Goal: Information Seeking & Learning: Learn about a topic

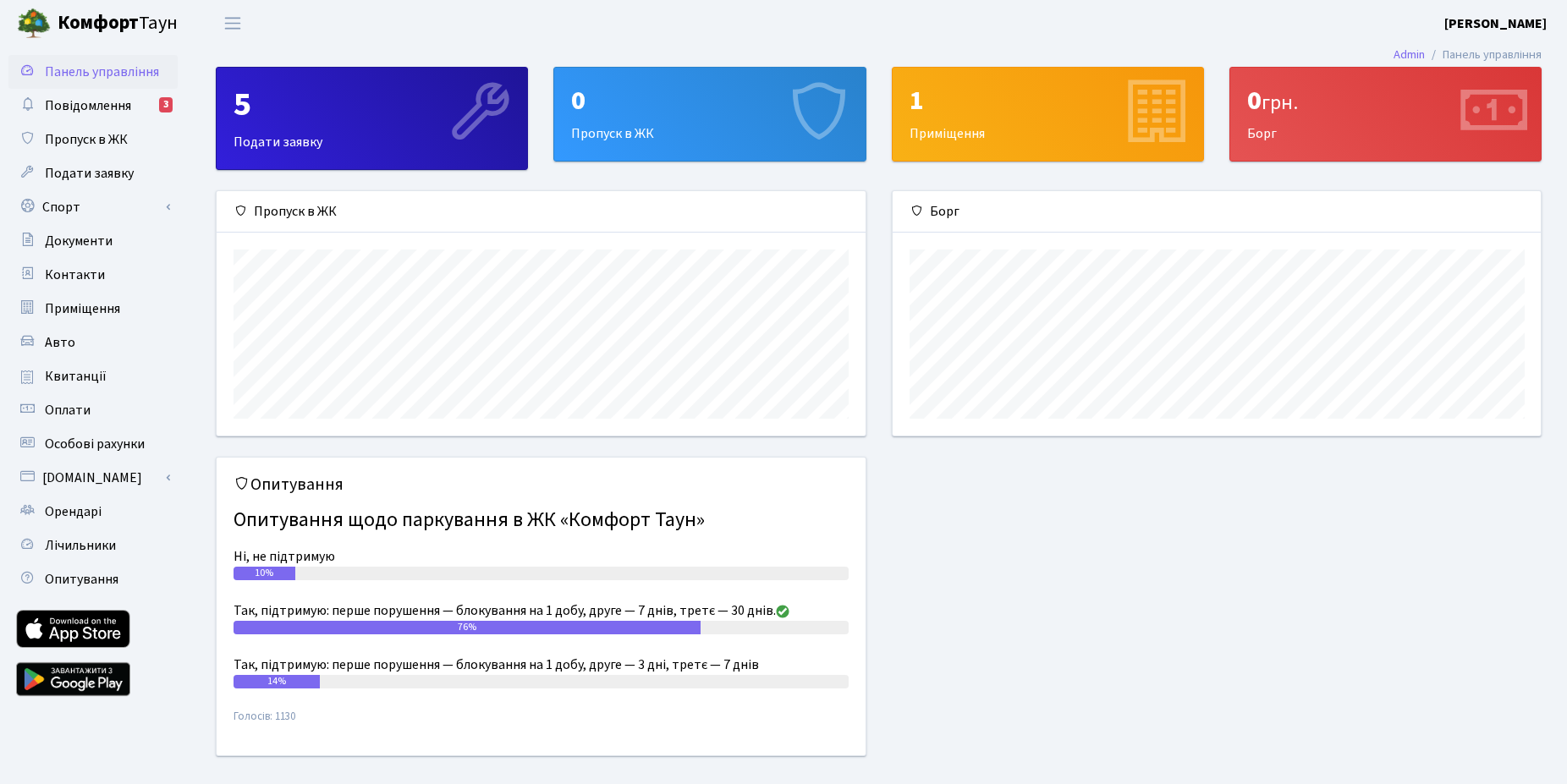
scroll to position [244, 649]
click at [82, 102] on span "Повідомлення" at bounding box center [87, 105] width 86 height 19
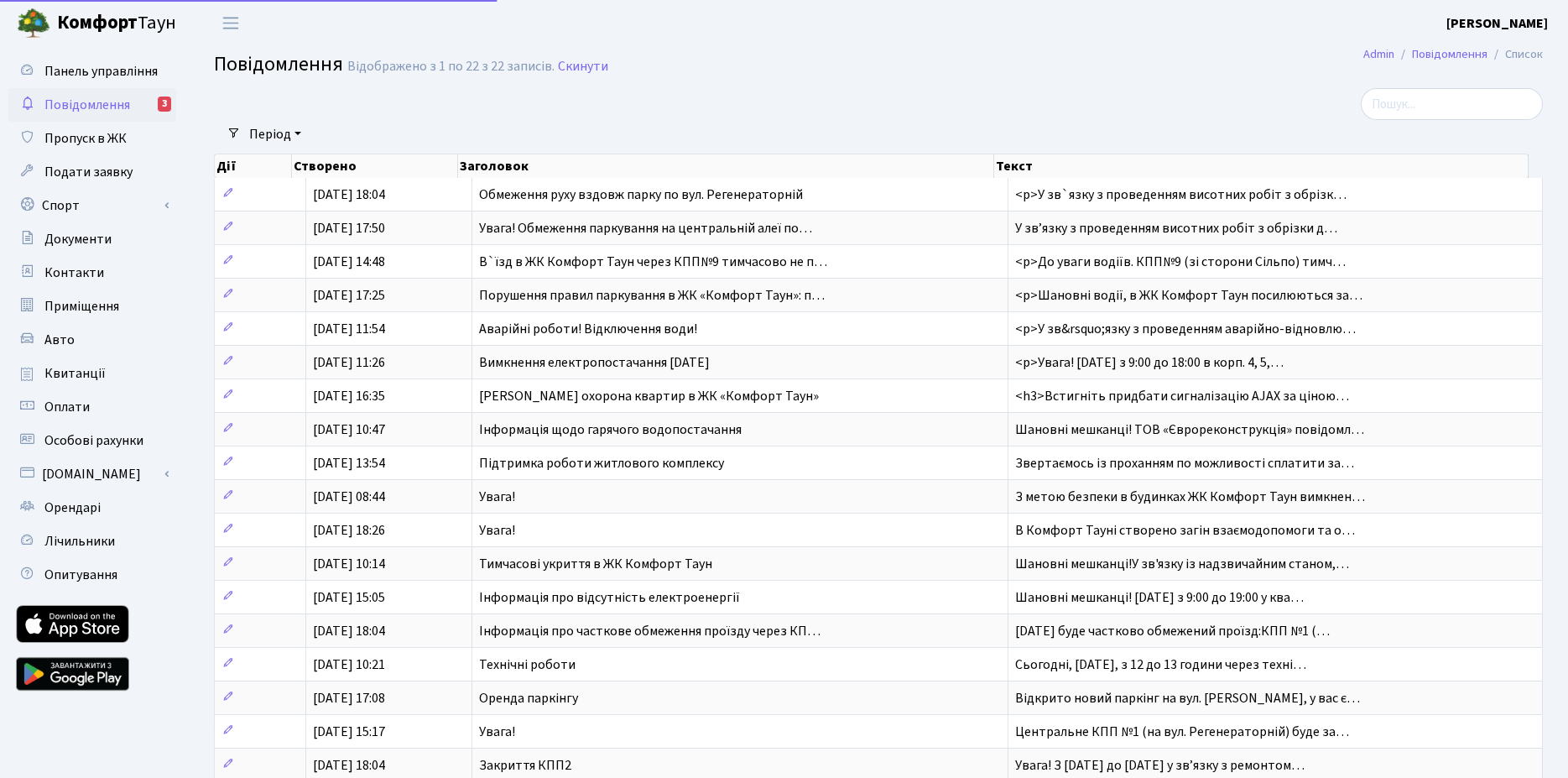
select select "25"
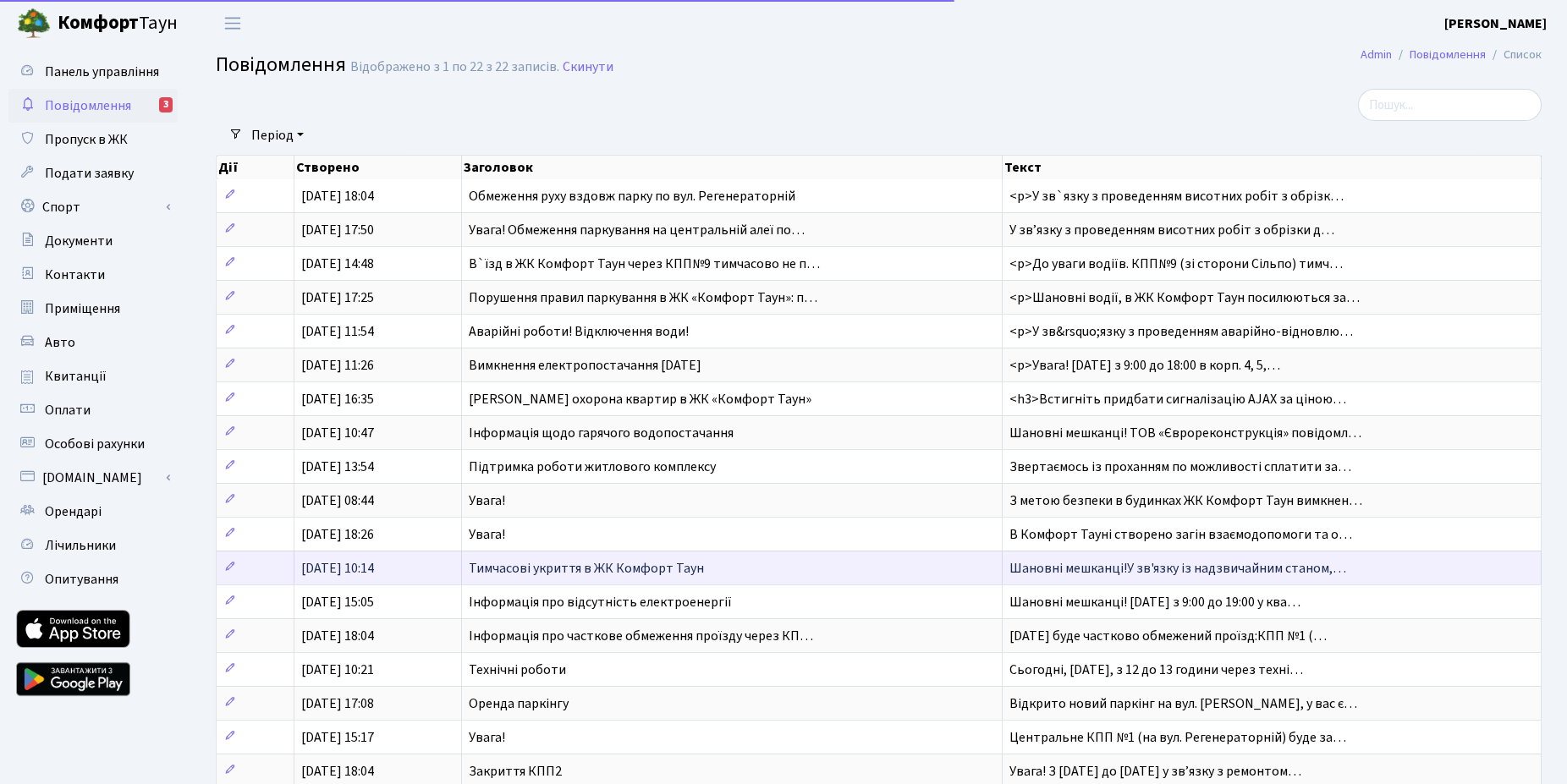
scroll to position [255, 0]
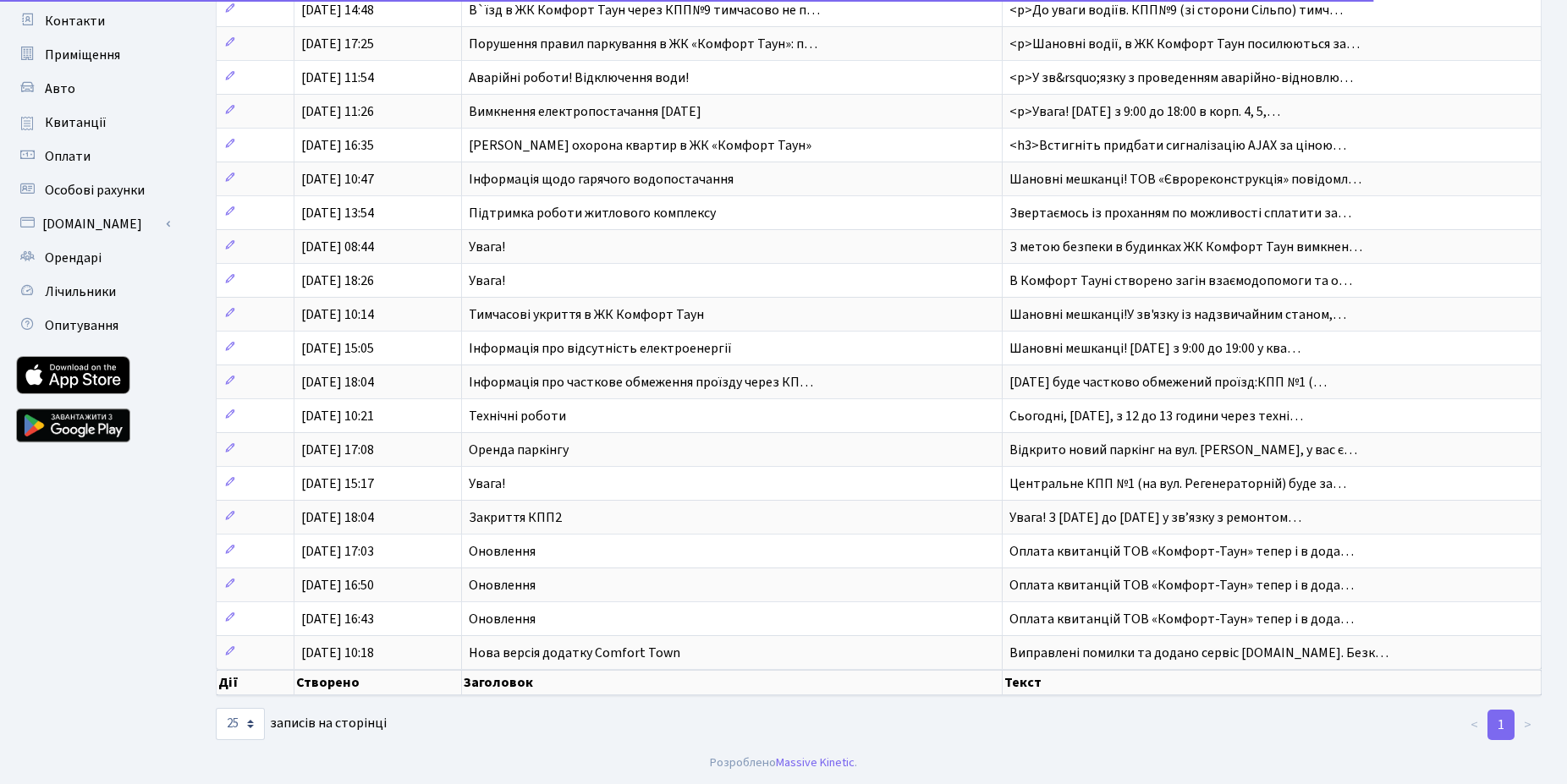
click at [1530, 725] on li ">" at bounding box center [1528, 725] width 27 height 30
click at [1482, 729] on li "<" at bounding box center [1474, 725] width 28 height 30
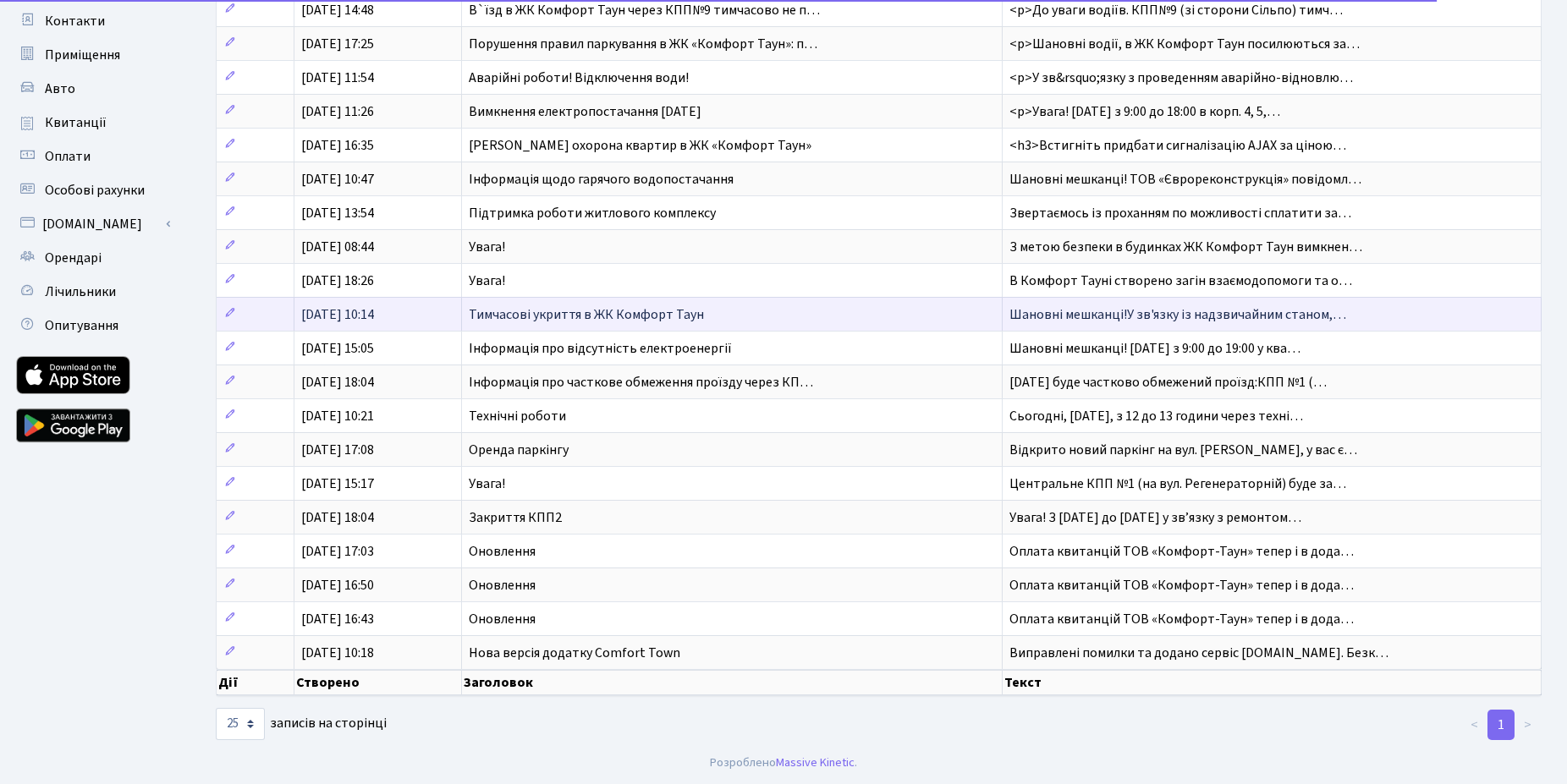
scroll to position [0, 0]
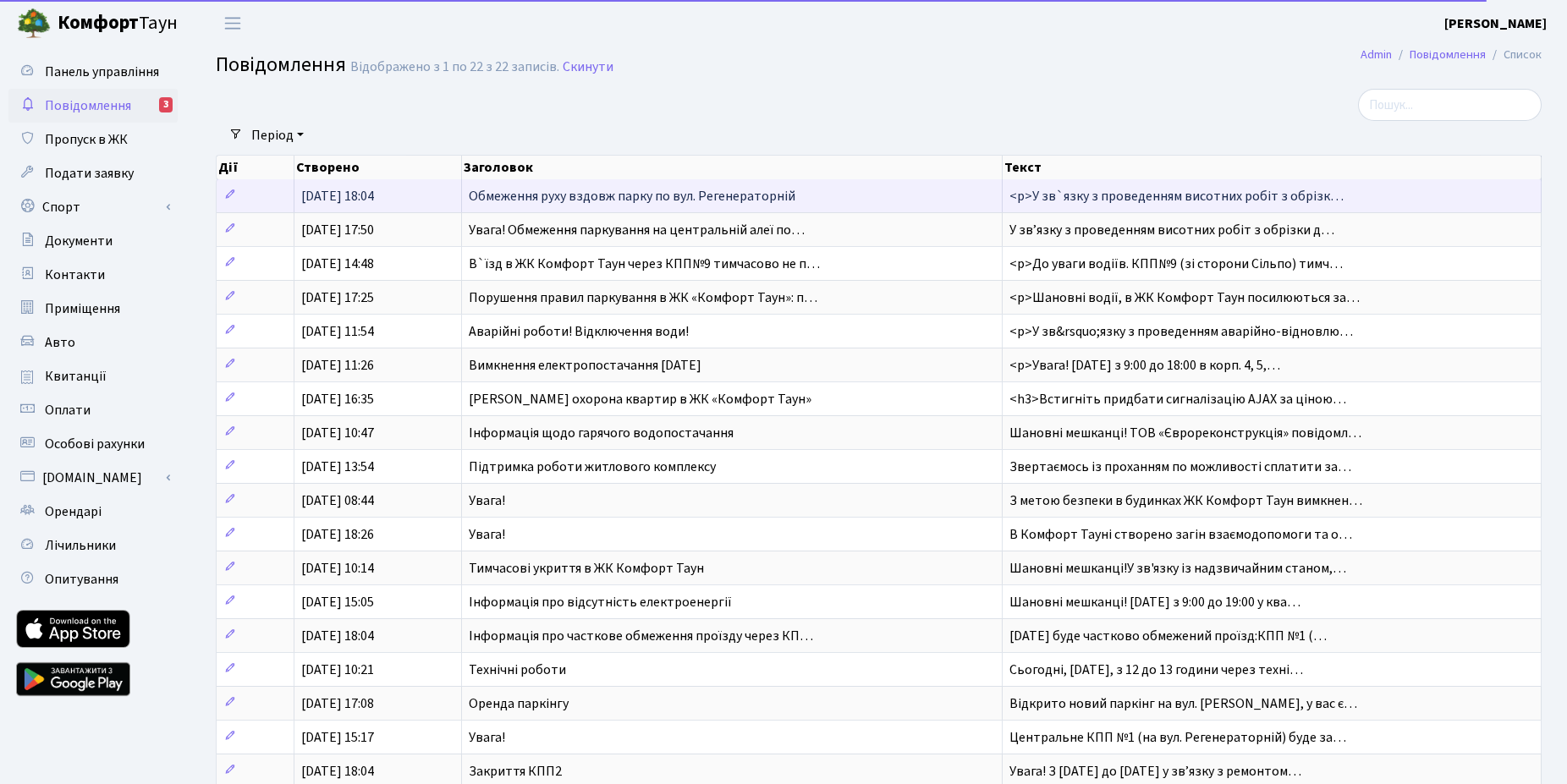
click at [515, 195] on span "Обмеження руху вздовж парку по вул. Регенераторній" at bounding box center [632, 196] width 326 height 19
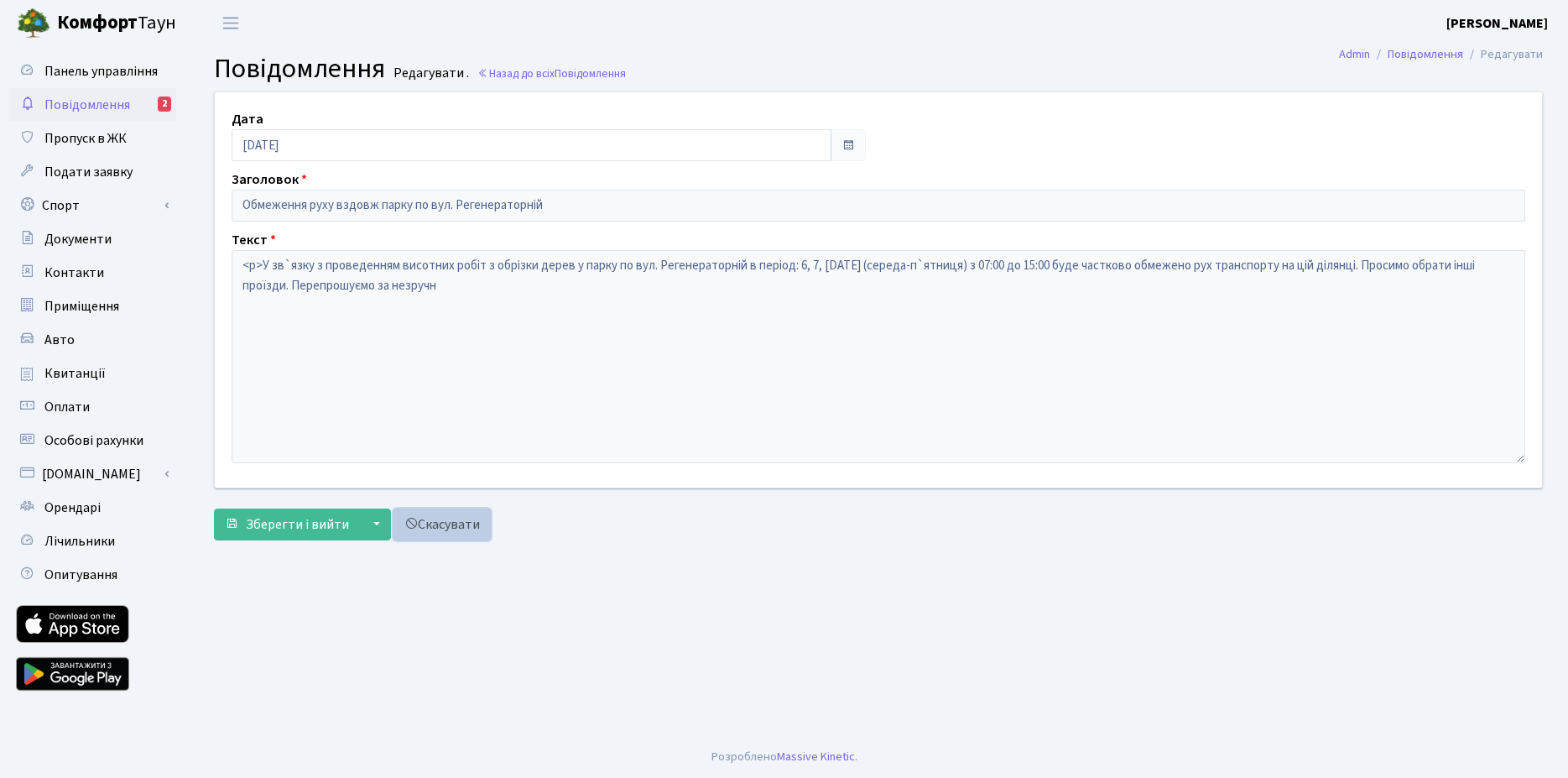
click at [444, 527] on link "Скасувати" at bounding box center [442, 524] width 97 height 32
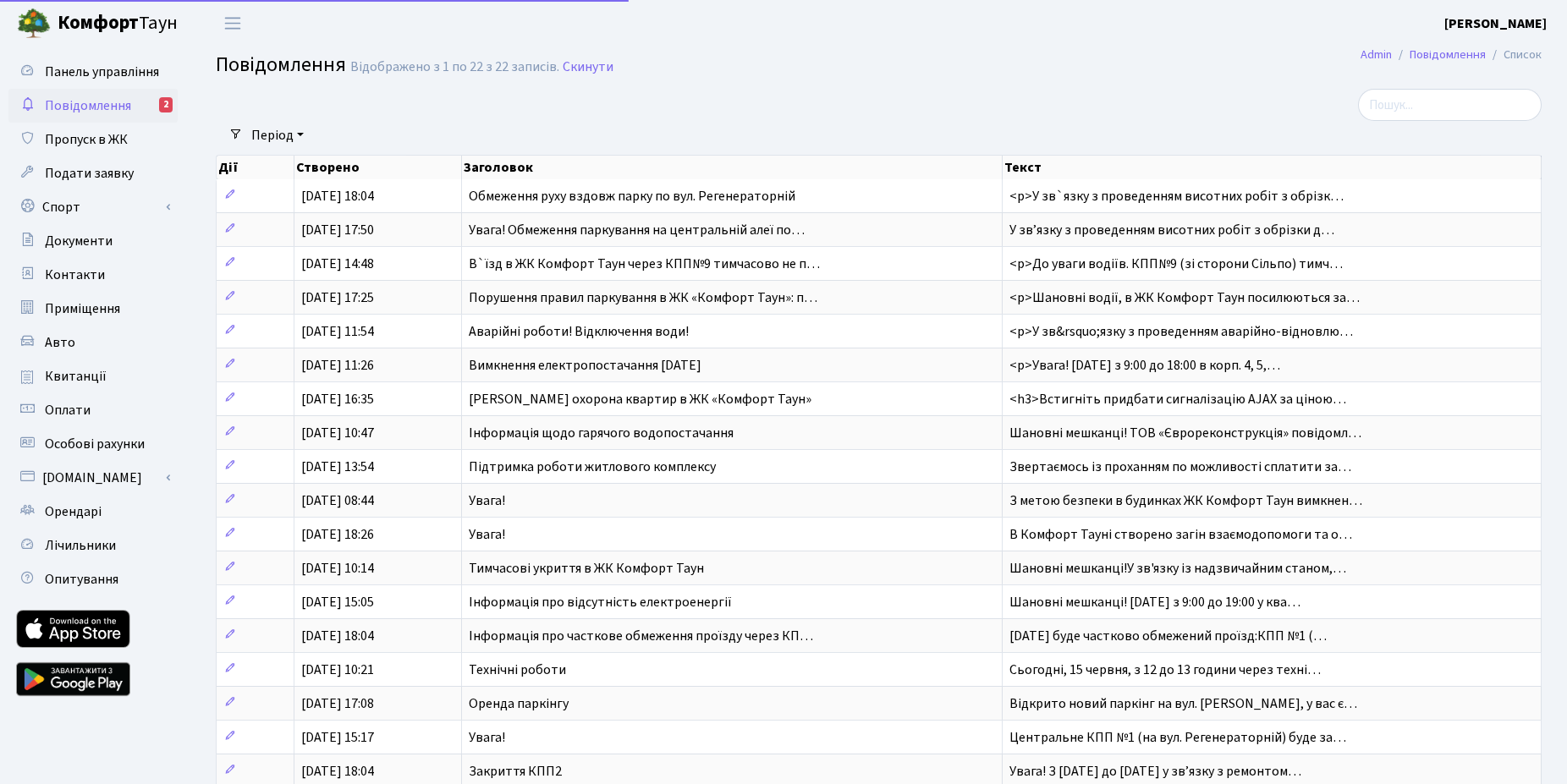
select select "25"
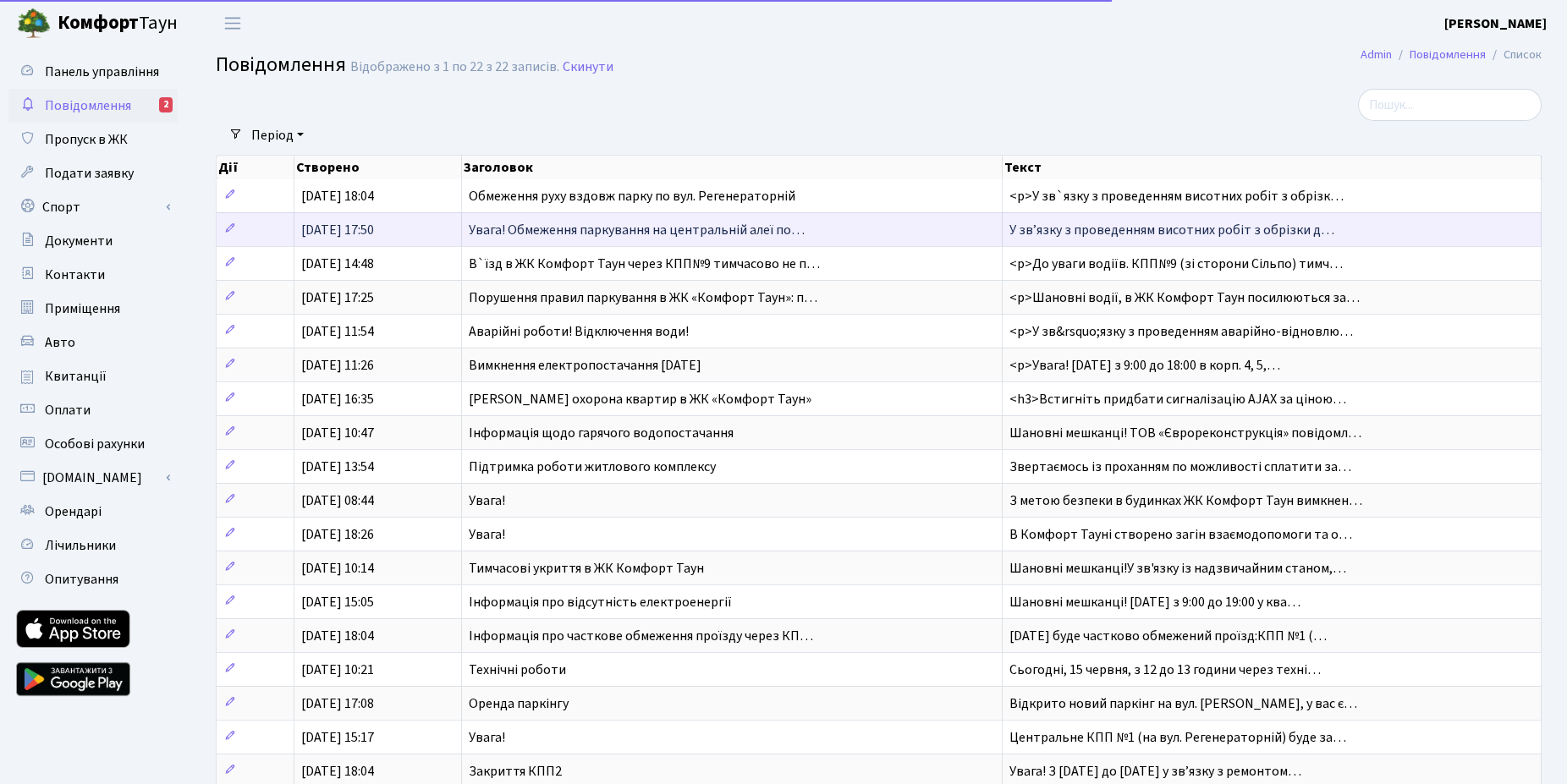
click at [338, 220] on td "05.08.2025, 17:50" at bounding box center [378, 229] width 168 height 34
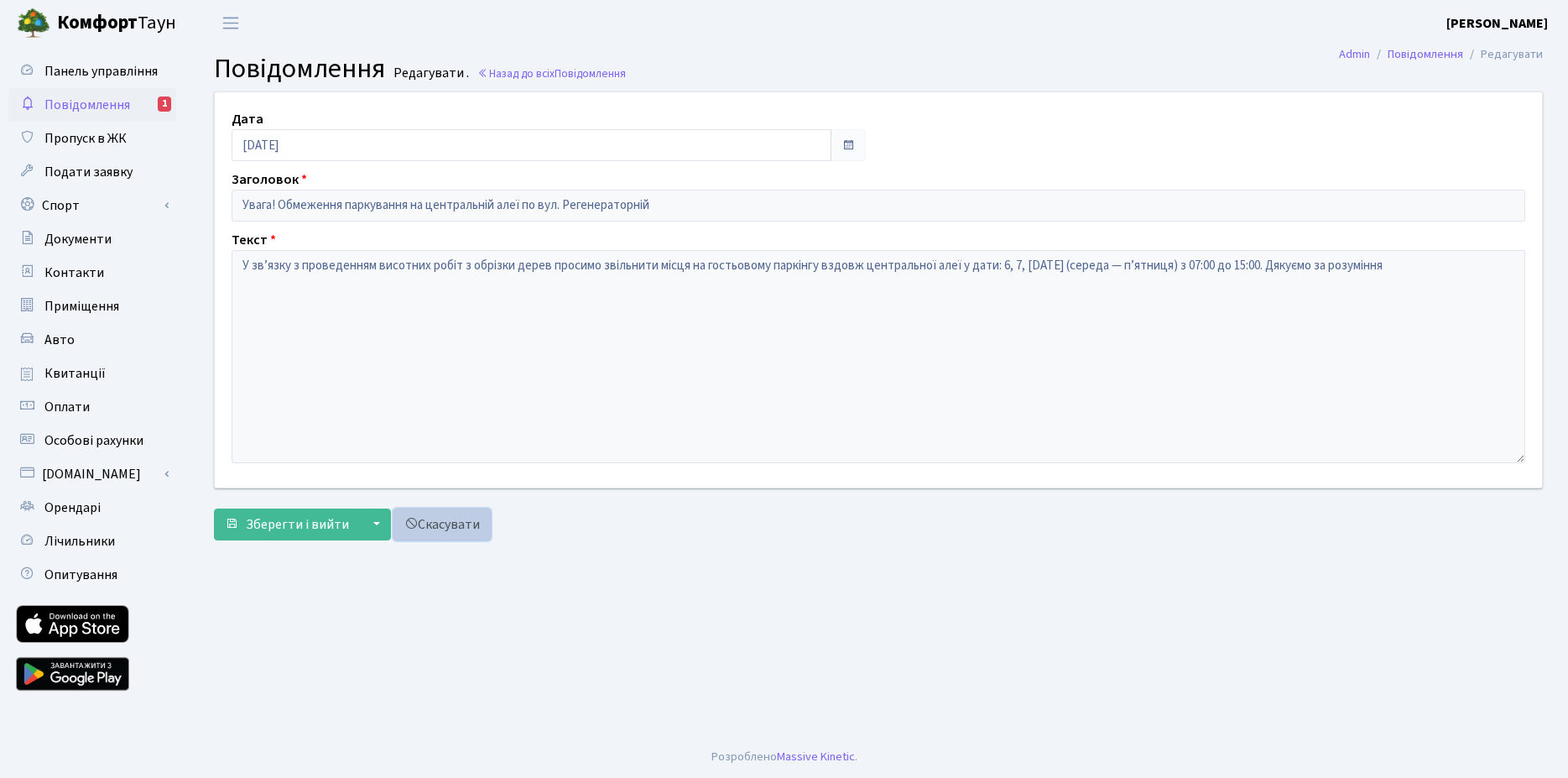
click at [471, 522] on link "Скасувати" at bounding box center [442, 524] width 97 height 32
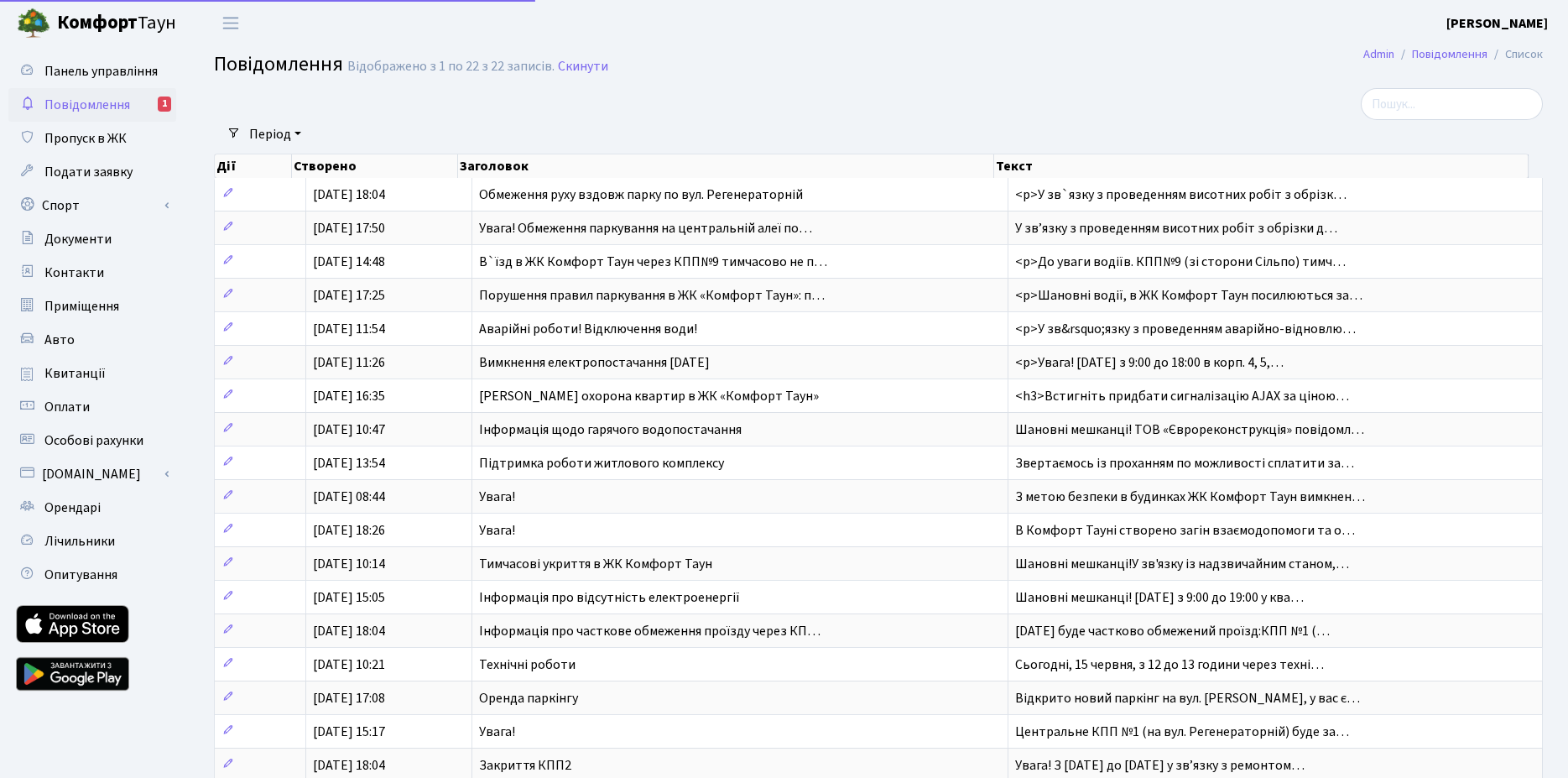
select select "25"
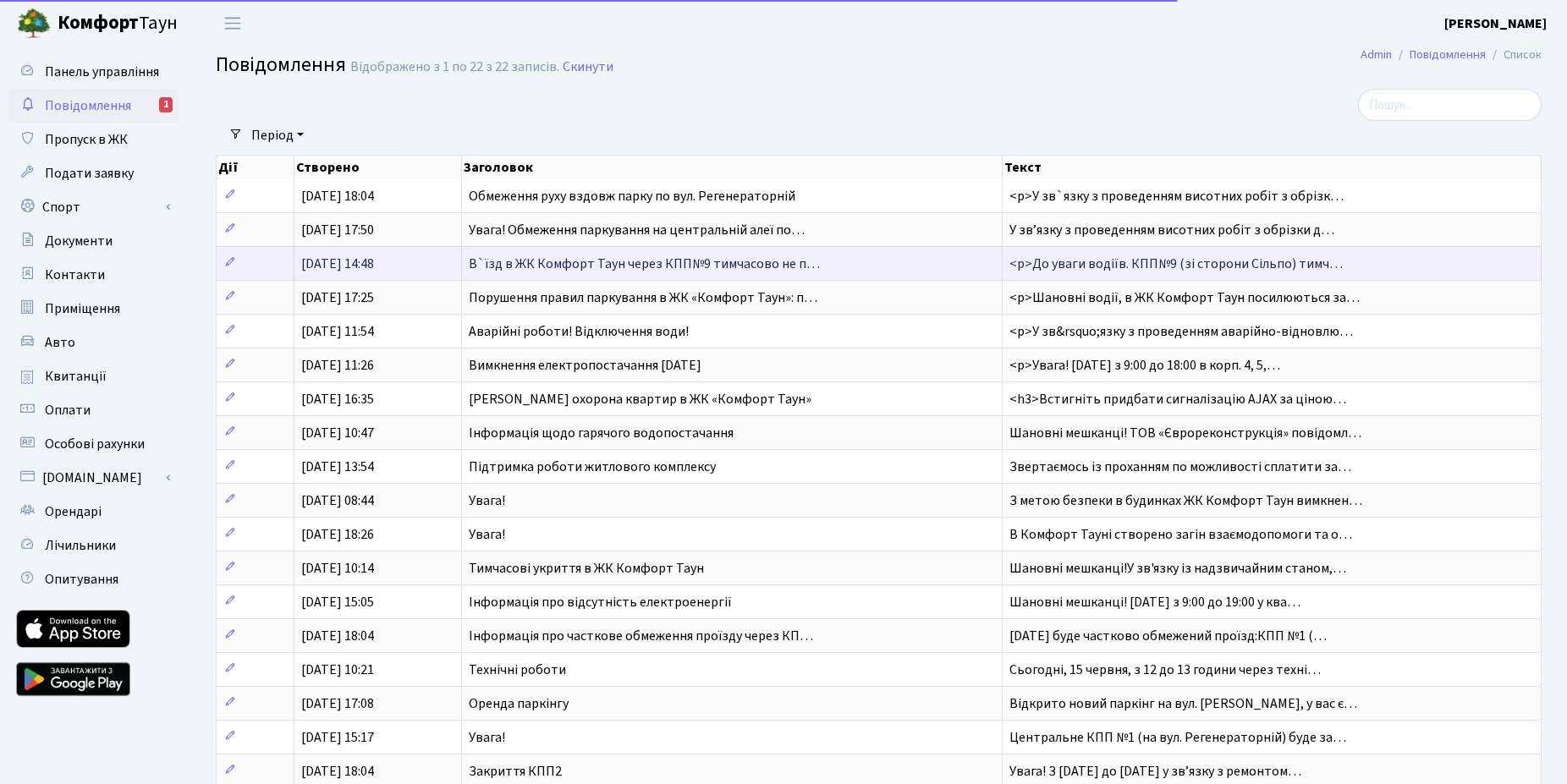
click at [424, 261] on td "[DATE] 14:48" at bounding box center [378, 263] width 168 height 34
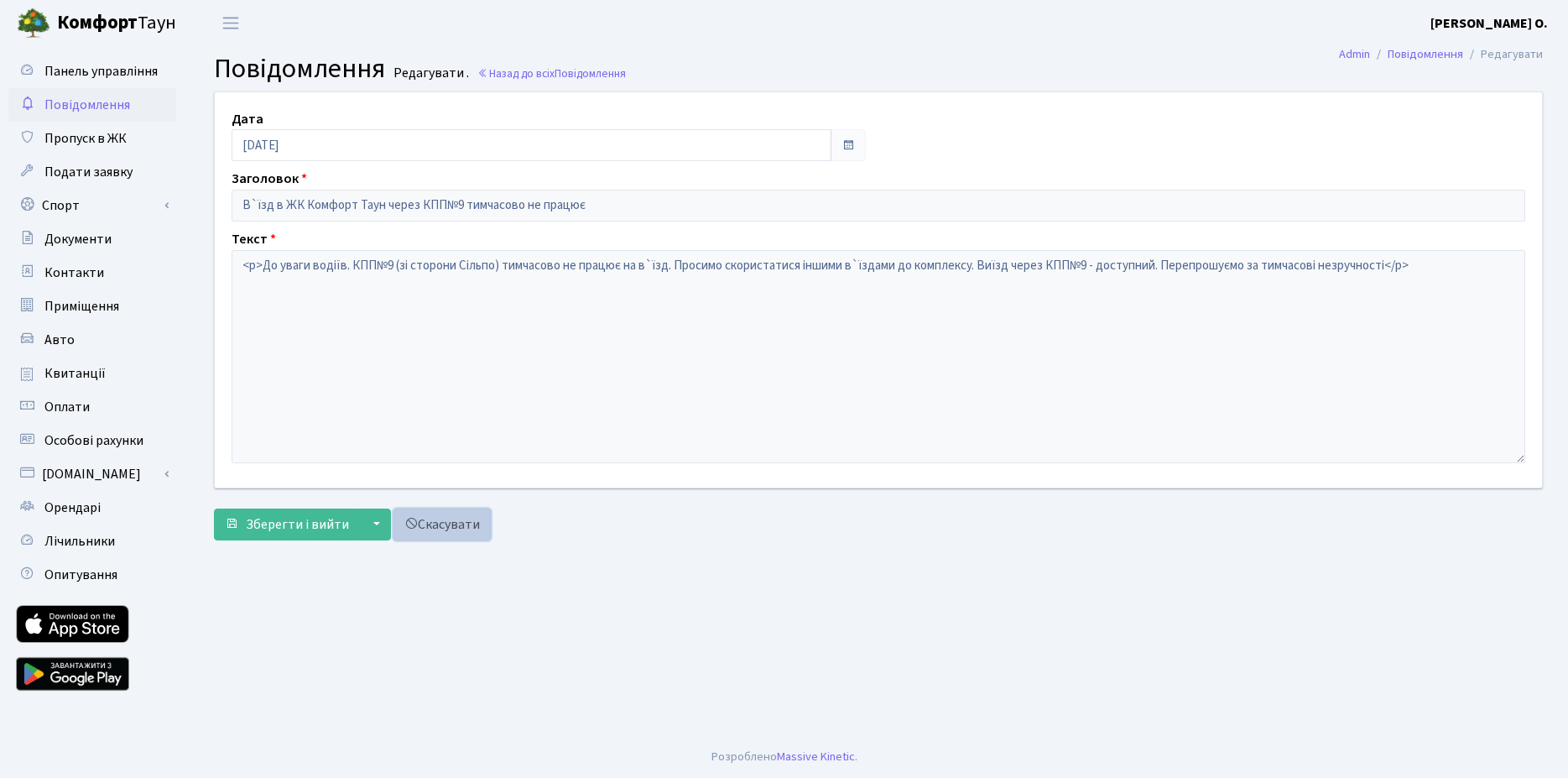
click at [459, 528] on link "Скасувати" at bounding box center [442, 524] width 97 height 32
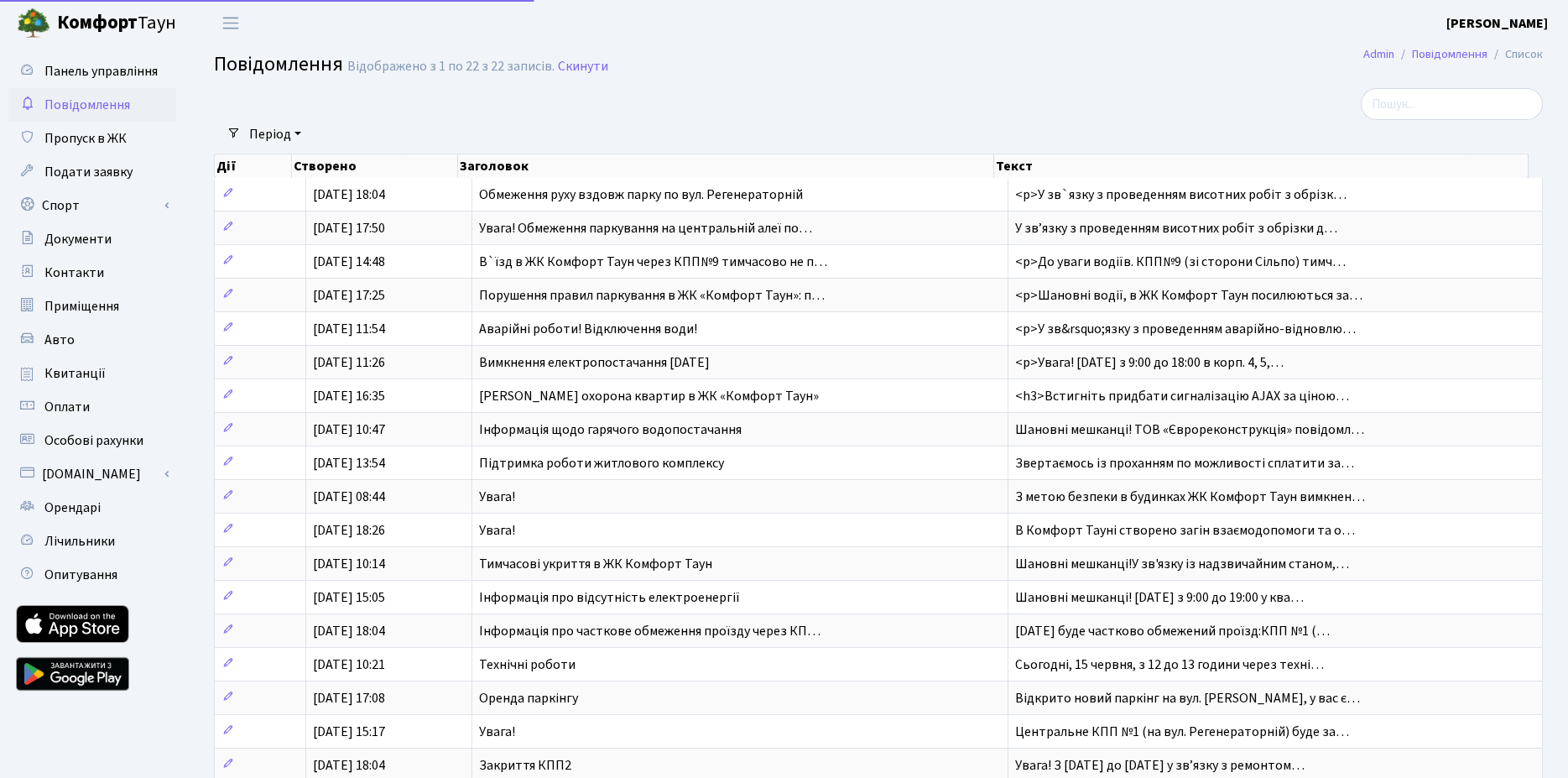
select select "25"
